Goal: Find specific page/section: Find specific page/section

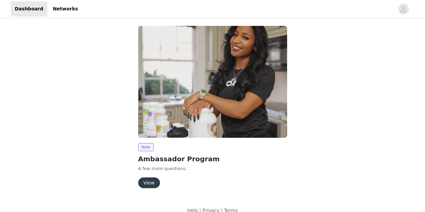
scroll to position [59, 0]
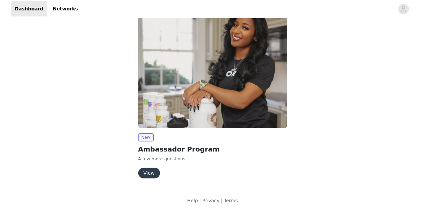
click at [152, 174] on button "View" at bounding box center [149, 173] width 22 height 11
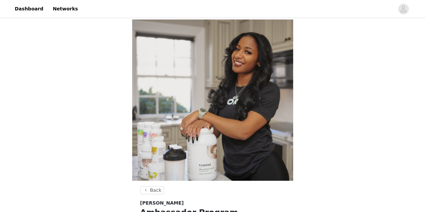
scroll to position [14, 0]
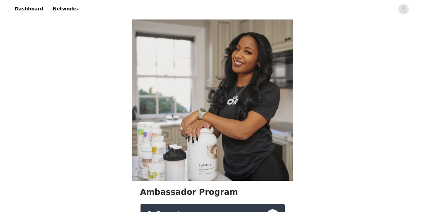
click at [275, 209] on button "button" at bounding box center [272, 215] width 13 height 13
